Goal: Transaction & Acquisition: Purchase product/service

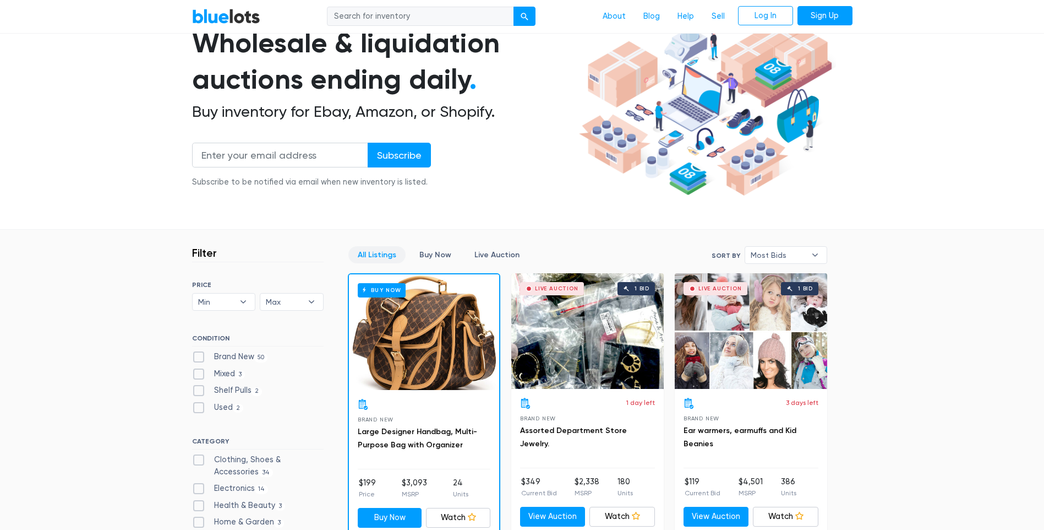
scroll to position [110, 0]
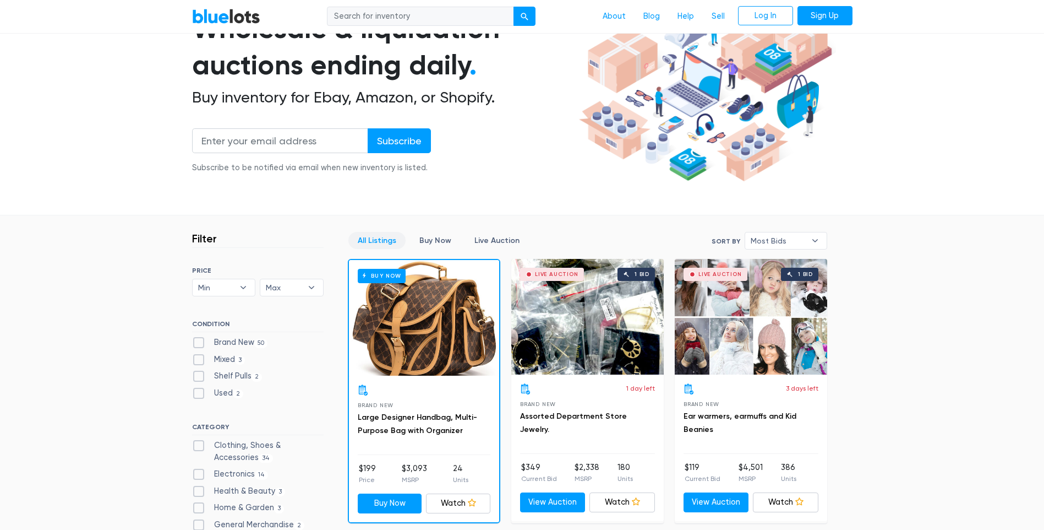
click at [394, 318] on div "Buy Now" at bounding box center [424, 318] width 150 height 116
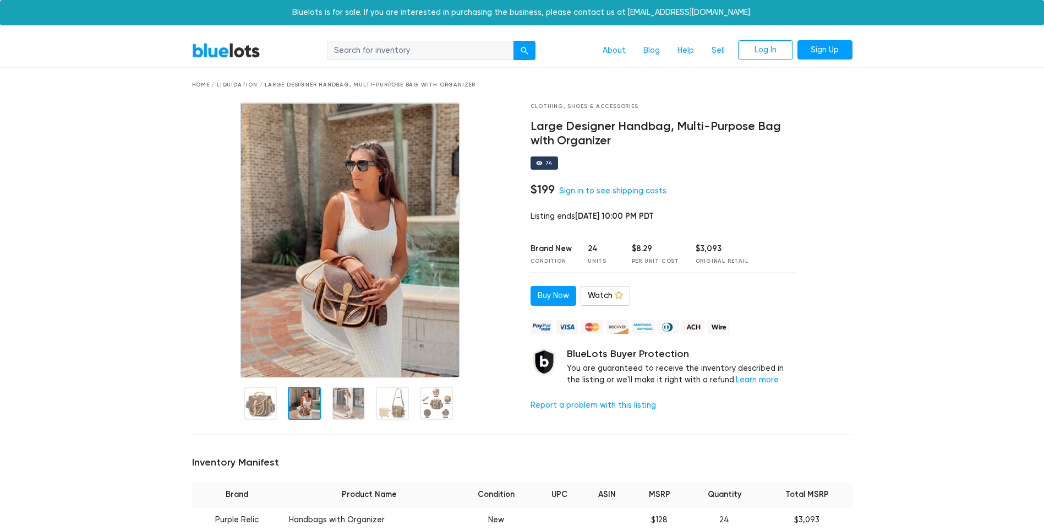
click at [303, 414] on div at bounding box center [304, 402] width 33 height 33
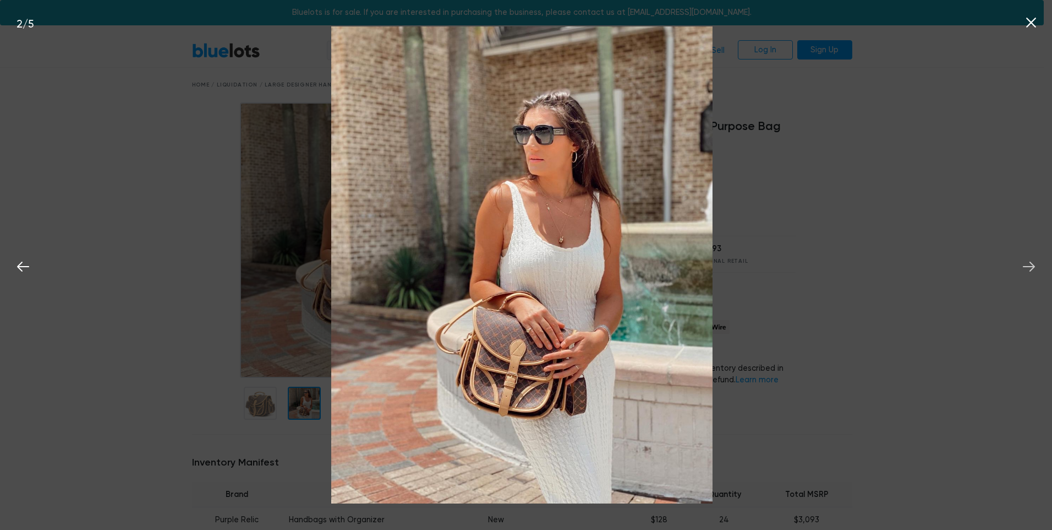
click at [1032, 268] on icon at bounding box center [1029, 266] width 17 height 17
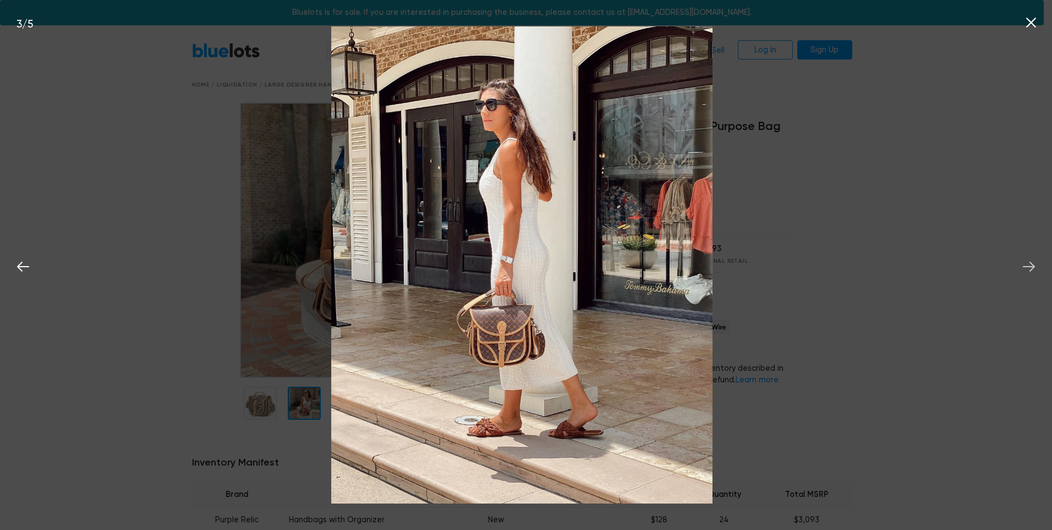
click at [1032, 268] on icon at bounding box center [1029, 266] width 17 height 17
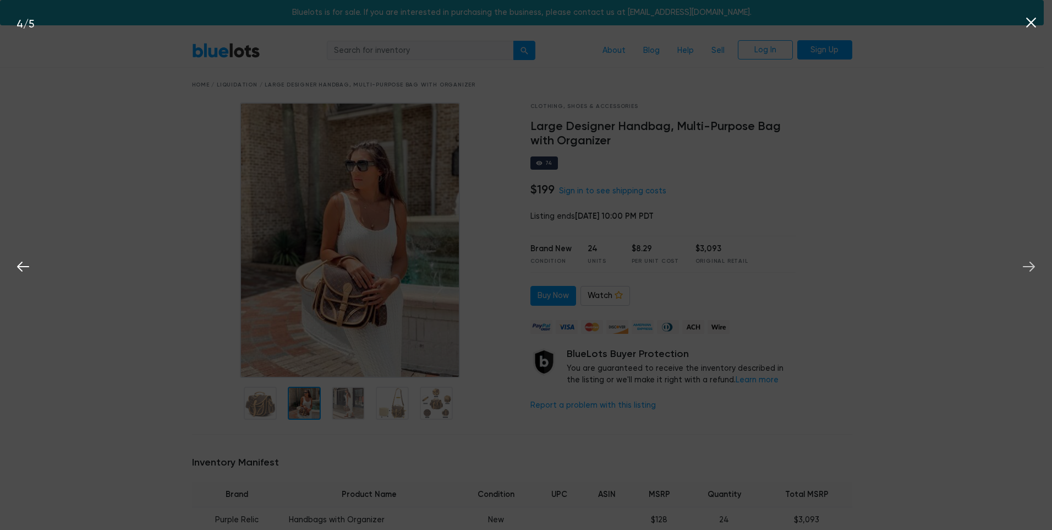
click at [1032, 268] on icon at bounding box center [1029, 266] width 17 height 17
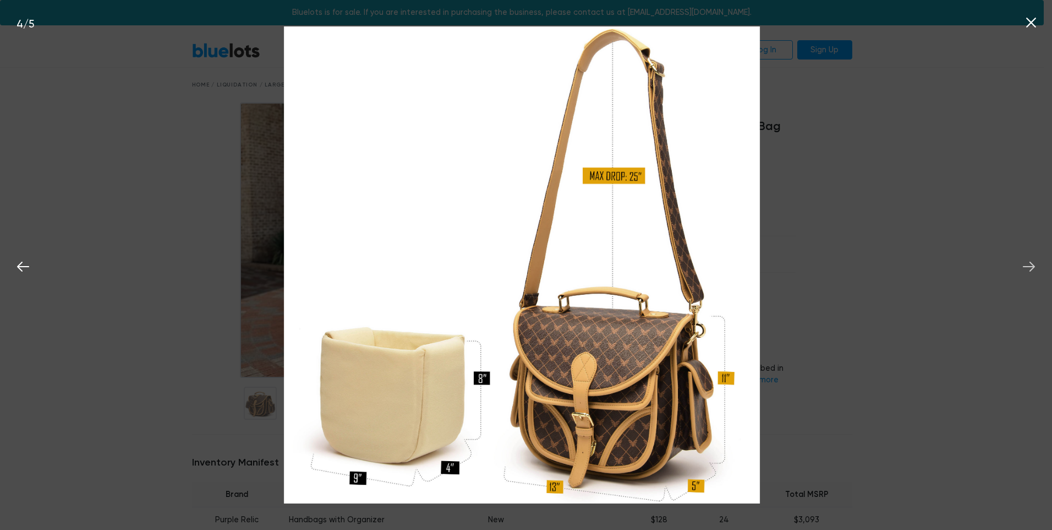
click at [1032, 268] on icon at bounding box center [1029, 266] width 17 height 17
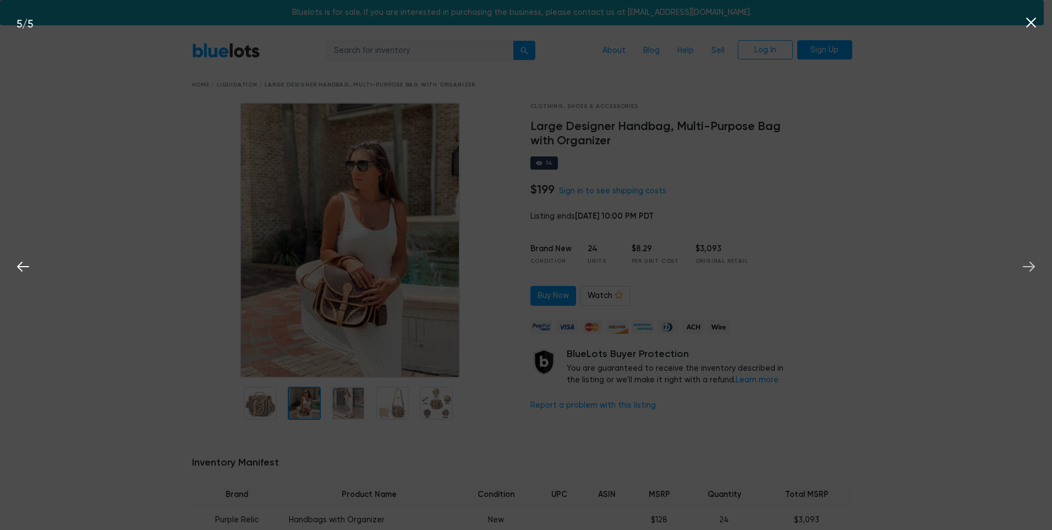
click at [1032, 268] on icon at bounding box center [1029, 266] width 17 height 17
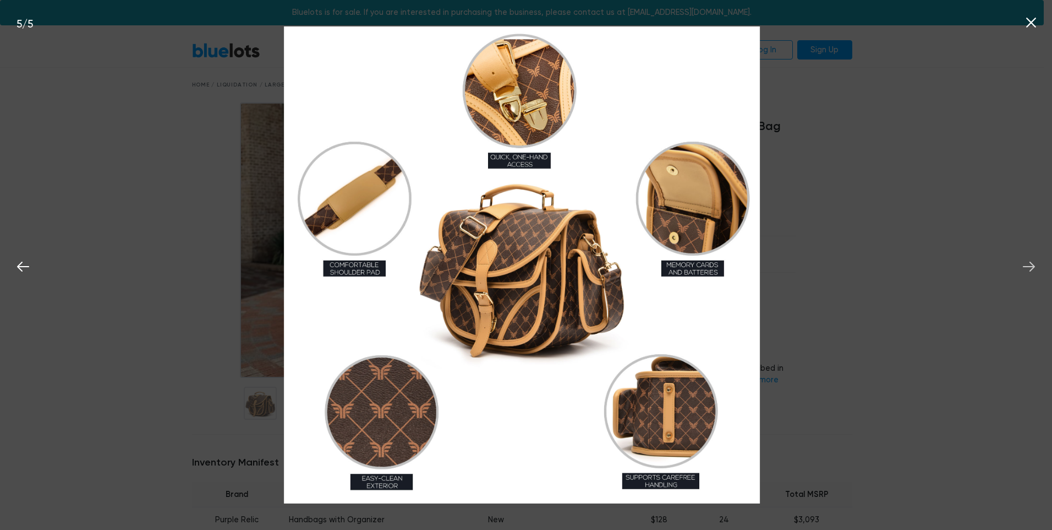
click at [1029, 266] on icon at bounding box center [1029, 266] width 12 height 10
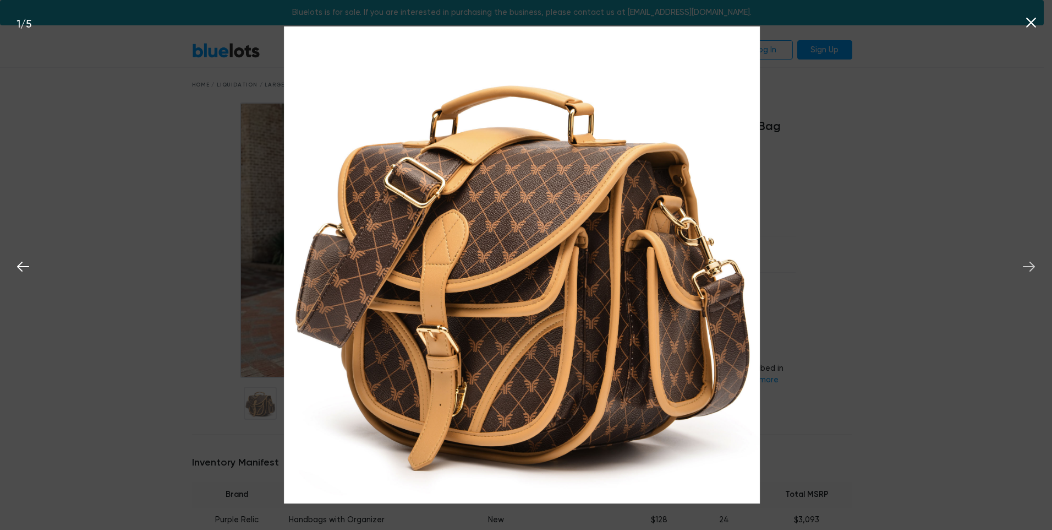
click at [1030, 269] on icon at bounding box center [1029, 266] width 17 height 17
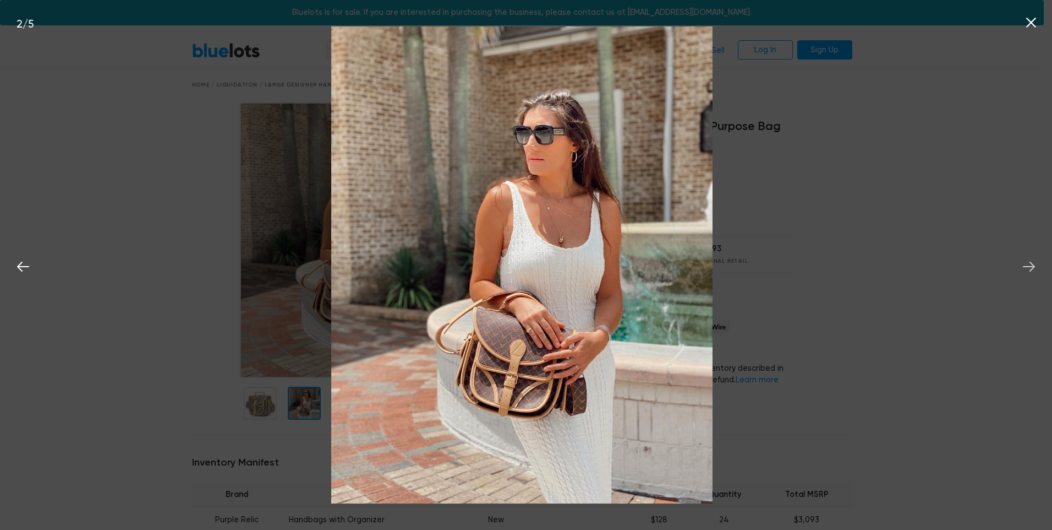
click at [1030, 269] on icon at bounding box center [1029, 266] width 17 height 17
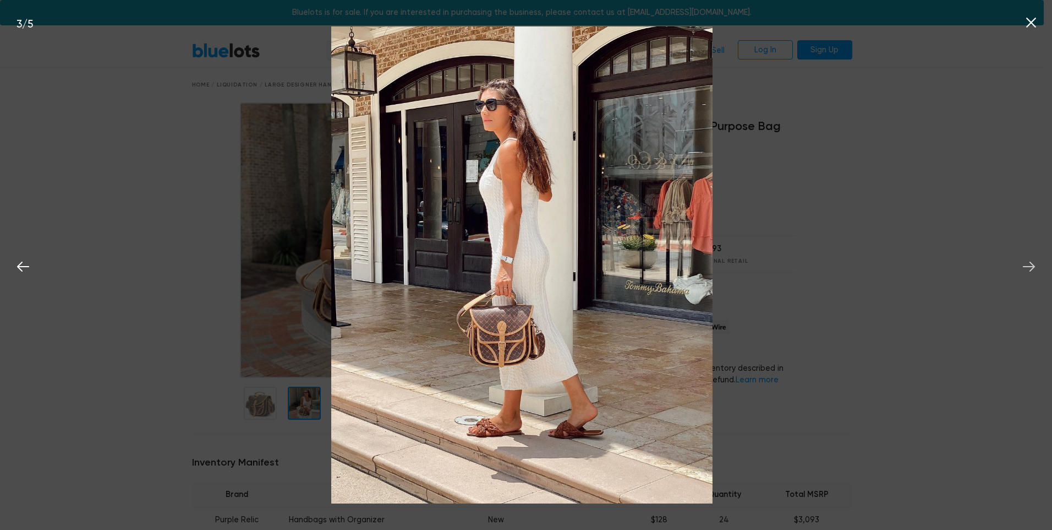
click at [1030, 269] on icon at bounding box center [1029, 266] width 17 height 17
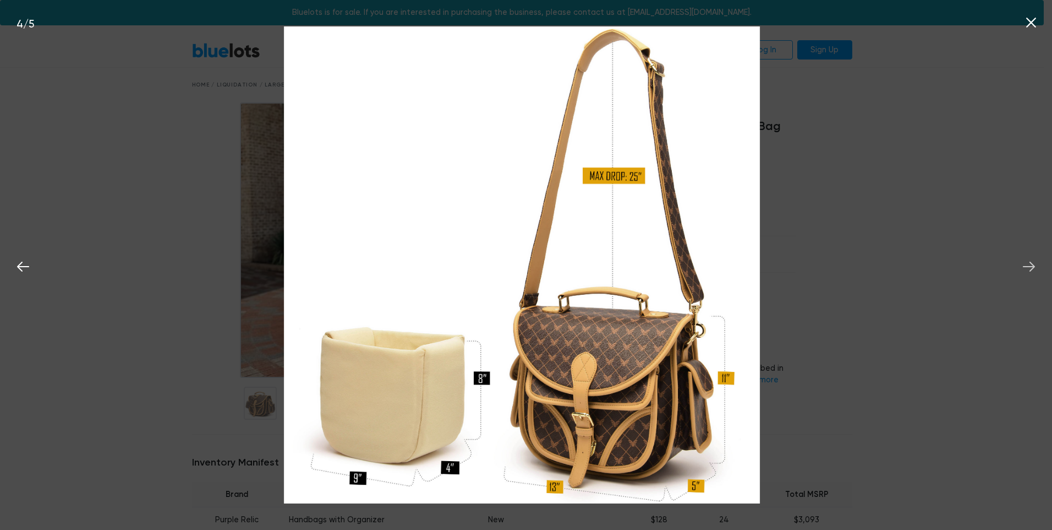
click at [1030, 269] on icon at bounding box center [1029, 266] width 17 height 17
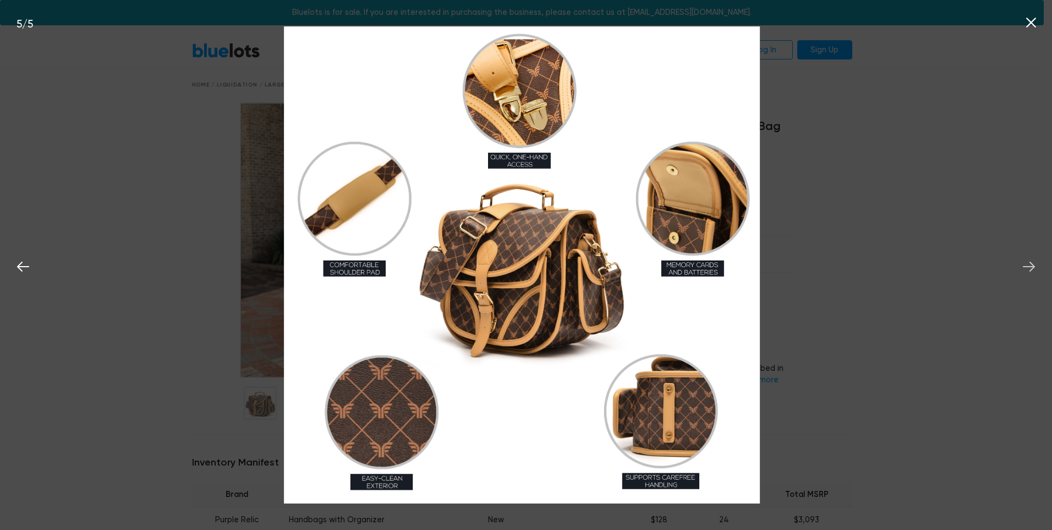
click at [1030, 269] on icon at bounding box center [1029, 266] width 17 height 17
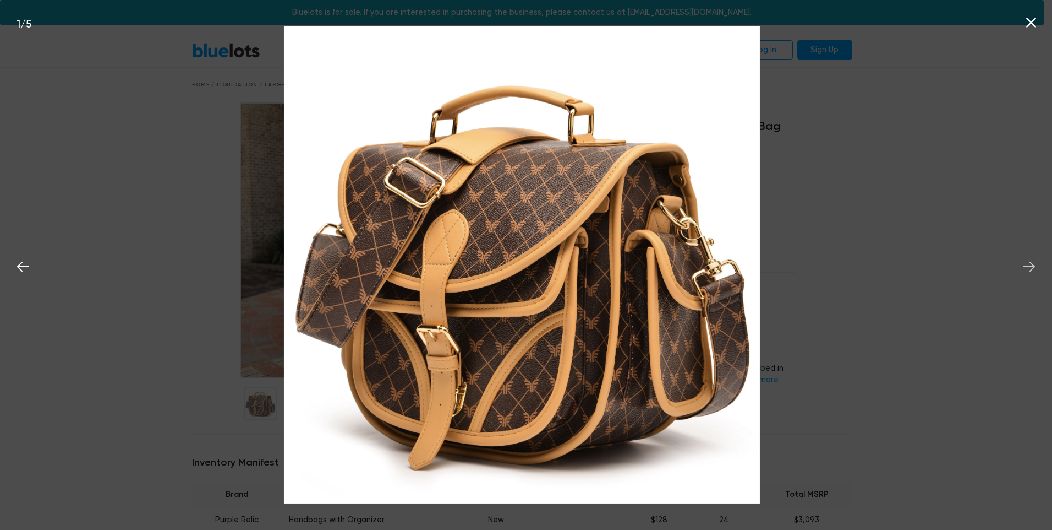
click at [1030, 269] on icon at bounding box center [1029, 266] width 17 height 17
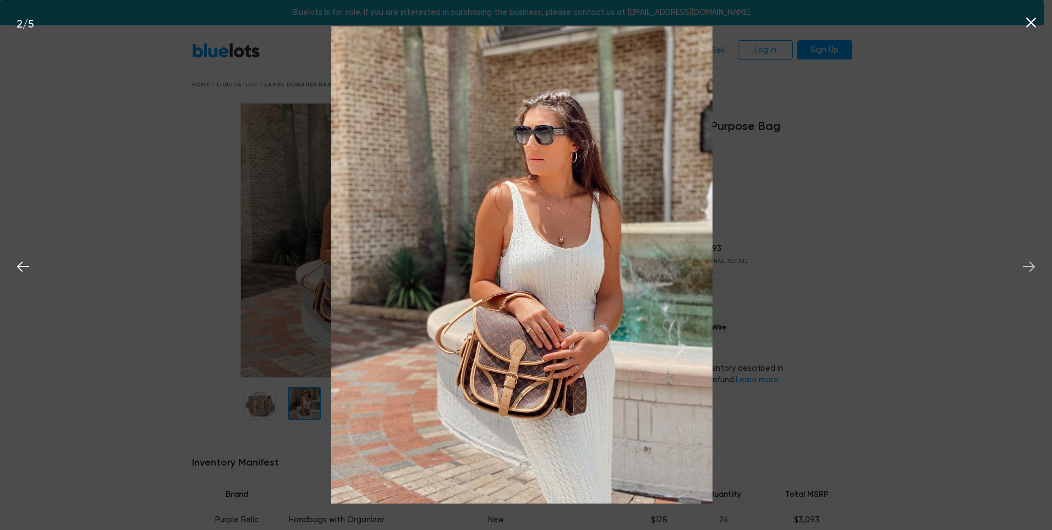
click at [1030, 269] on icon at bounding box center [1029, 266] width 17 height 17
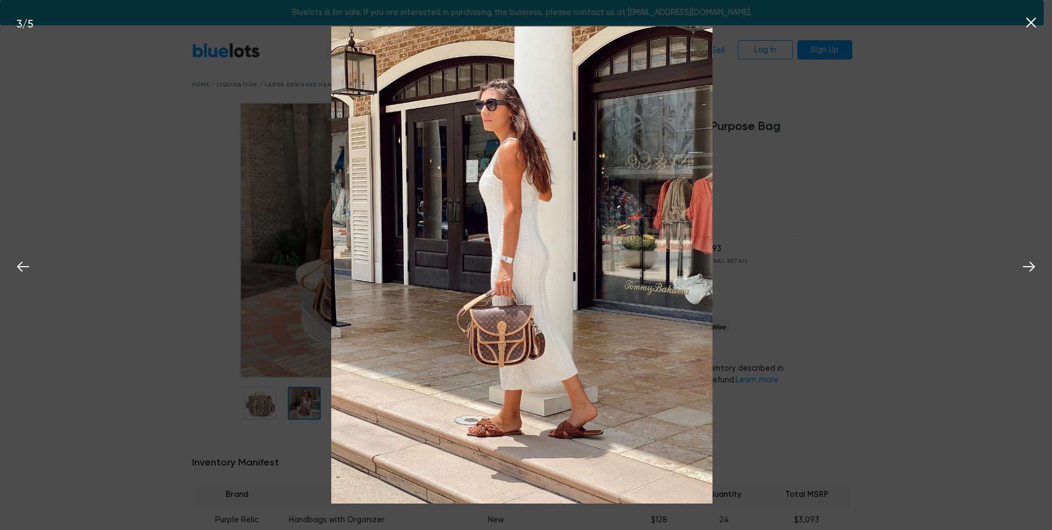
click at [1030, 21] on icon at bounding box center [1032, 23] width 10 height 10
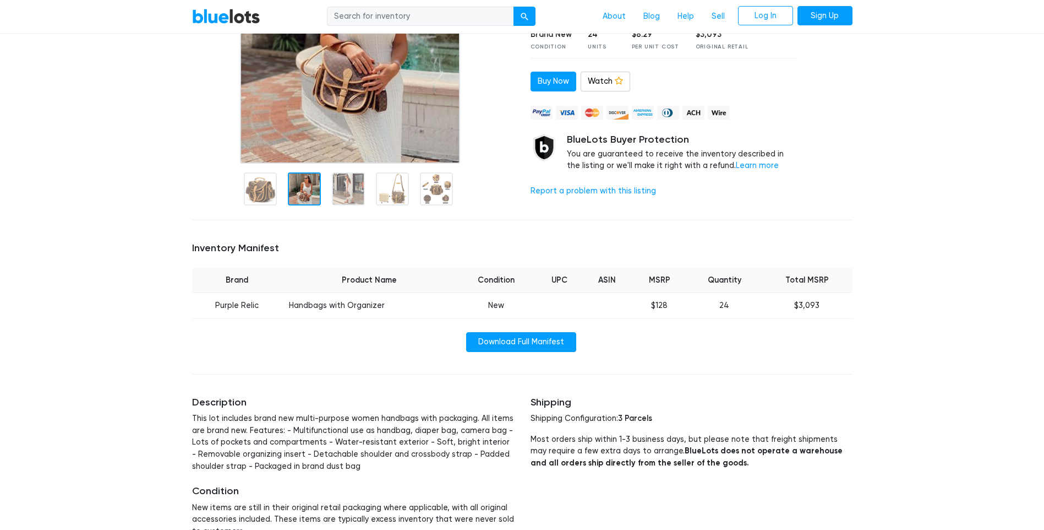
scroll to position [220, 0]
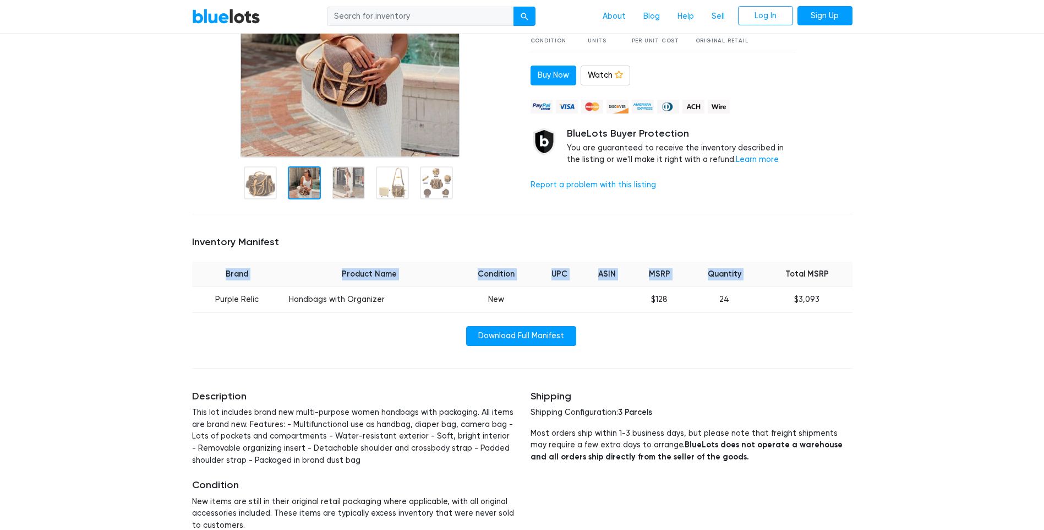
drag, startPoint x: 788, startPoint y: 274, endPoint x: 853, endPoint y: 274, distance: 64.4
click at [853, 274] on div "Inventory Manifest Brand Product Name Condition UPC ASIN MSRP Quantity Total MS…" at bounding box center [522, 290] width 677 height 135
drag, startPoint x: 853, startPoint y: 274, endPoint x: 845, endPoint y: 283, distance: 11.8
click at [850, 283] on th "Total MSRP" at bounding box center [807, 273] width 90 height 25
click at [852, 272] on th "Total MSRP" at bounding box center [807, 273] width 90 height 25
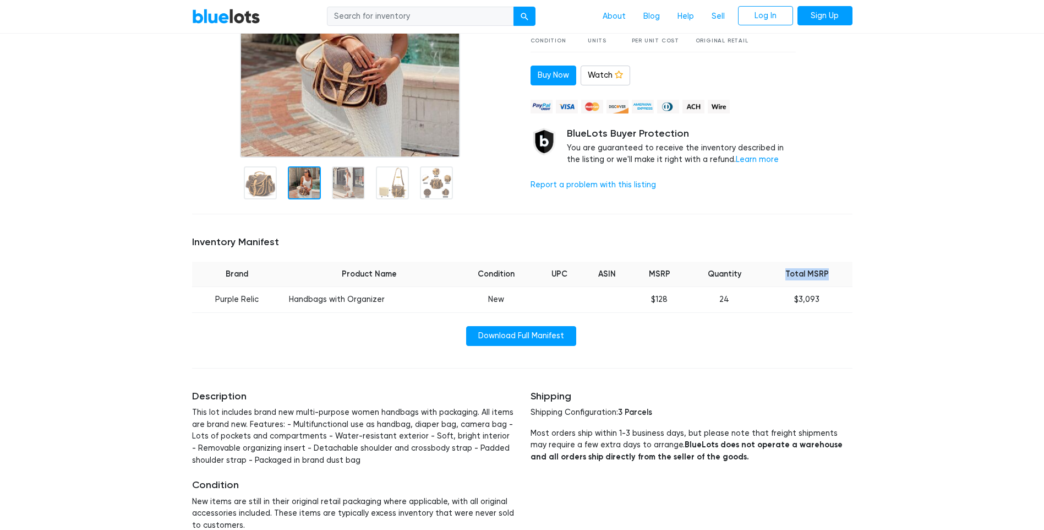
drag, startPoint x: 830, startPoint y: 273, endPoint x: 785, endPoint y: 274, distance: 44.6
click at [785, 274] on th "Total MSRP" at bounding box center [807, 273] width 90 height 25
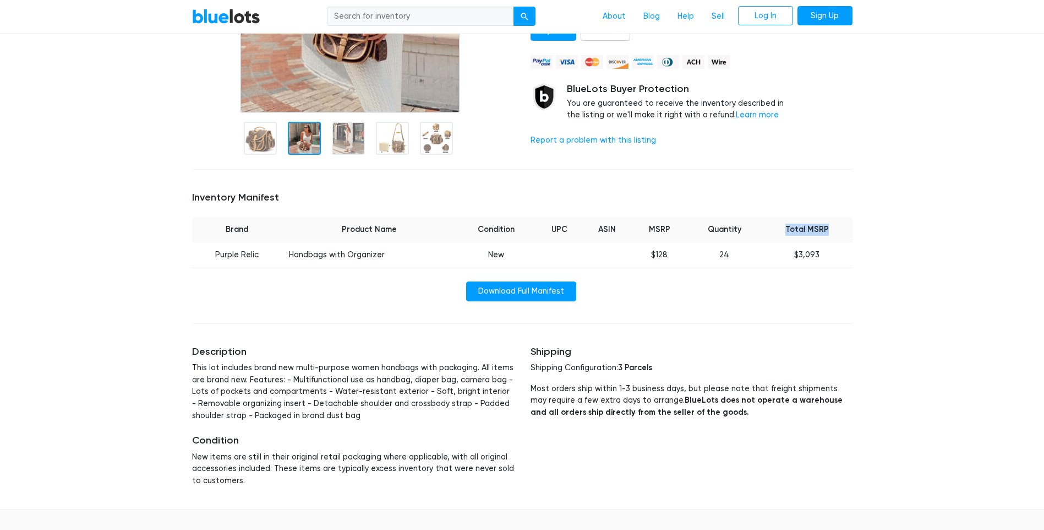
scroll to position [0, 0]
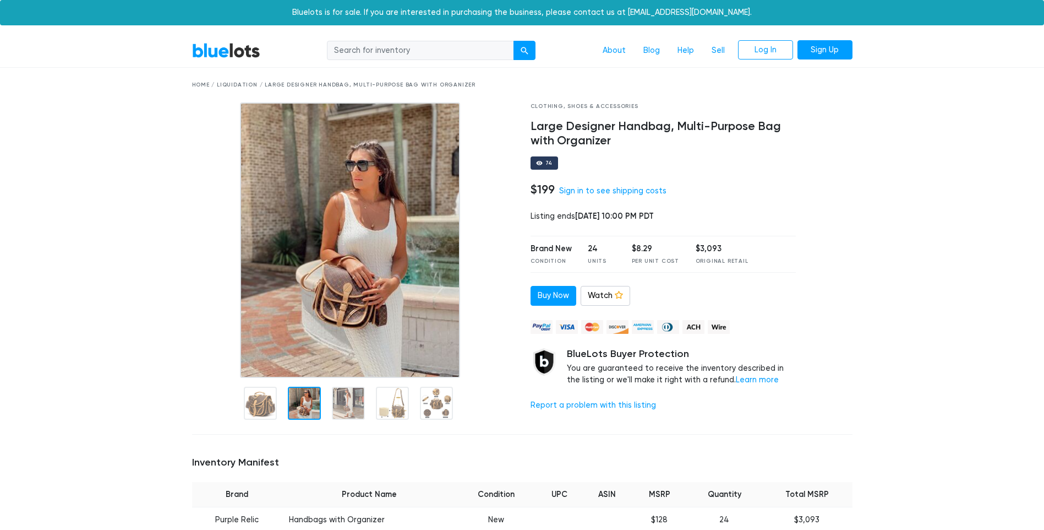
click at [197, 84] on div "Home / Liquidation / Large Designer Handbag, Multi-Purpose Bag with Organizer" at bounding box center [522, 85] width 661 height 8
click at [204, 83] on div "Home / Liquidation / Large Designer Handbag, Multi-Purpose Bag with Organizer" at bounding box center [522, 85] width 661 height 8
click at [222, 42] on div "BlueLots About Blog Help Sell Log In Sign Up" at bounding box center [522, 50] width 677 height 21
click at [219, 50] on link "BlueLots" at bounding box center [226, 50] width 68 height 16
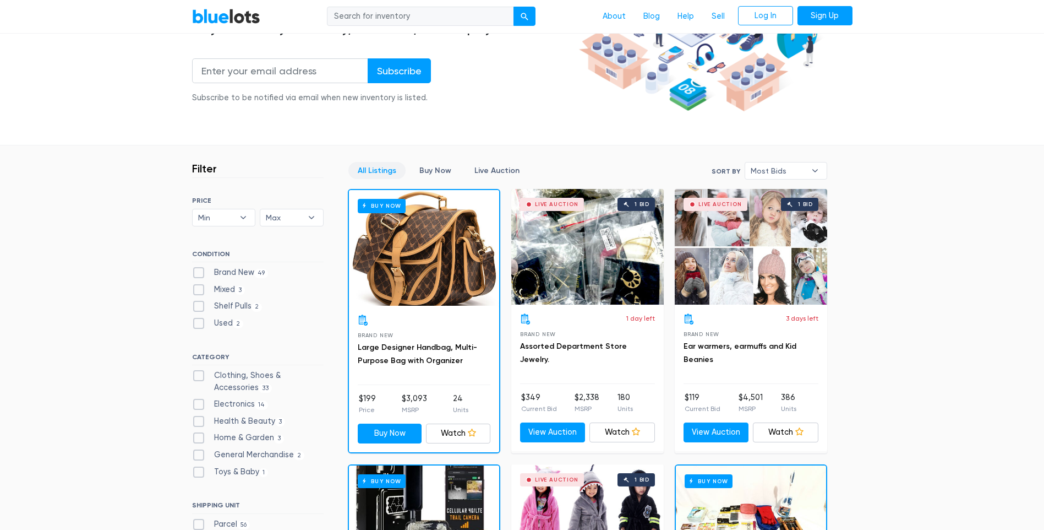
scroll to position [220, 0]
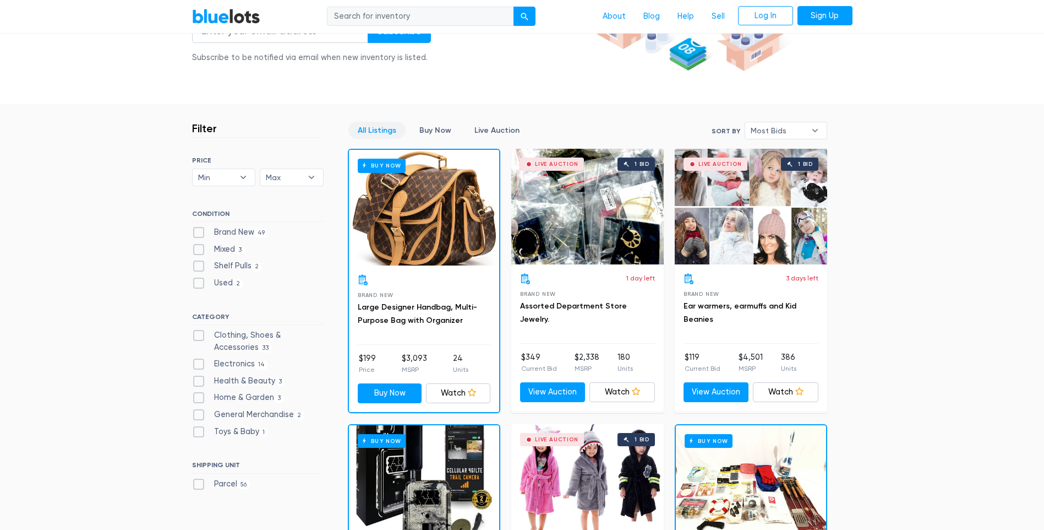
click at [252, 234] on label "Brand New 49" at bounding box center [230, 232] width 77 height 12
click at [199, 233] on New"] "Brand New 49" at bounding box center [195, 229] width 7 height 7
checkbox New"] "true"
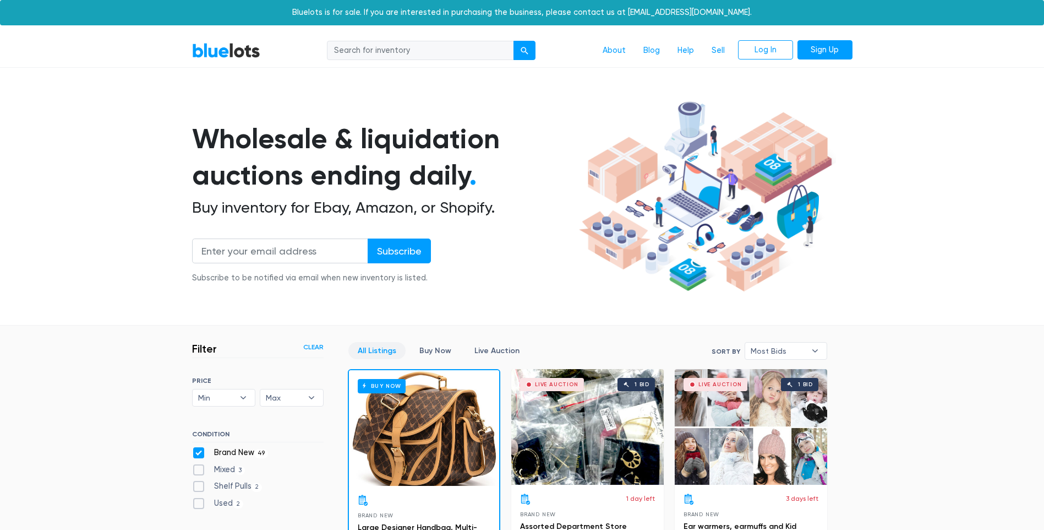
scroll to position [296, 0]
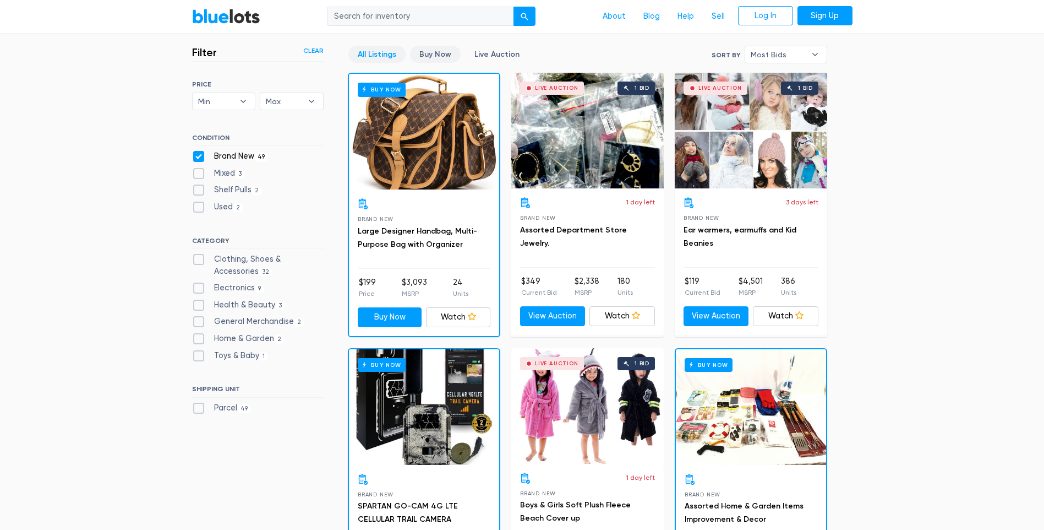
click at [439, 57] on link "Buy Now" at bounding box center [435, 54] width 51 height 17
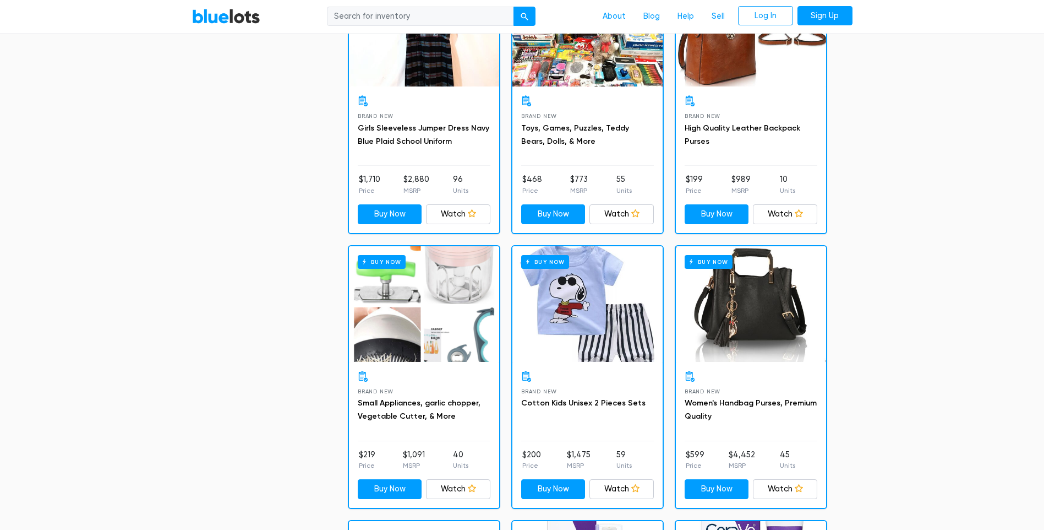
scroll to position [1055, 0]
